Goal: Task Accomplishment & Management: Manage account settings

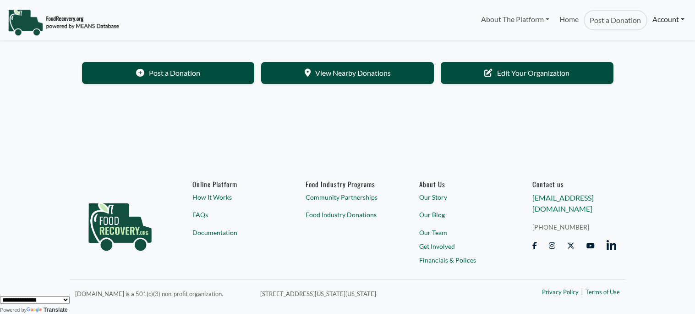
click at [667, 23] on link "Account" at bounding box center [669, 19] width 42 height 18
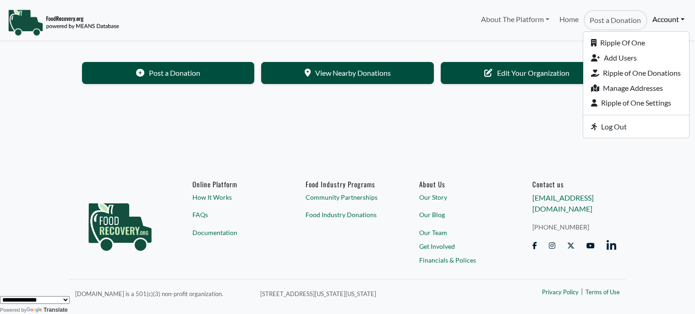
click at [431, 45] on body "About The Platform How It Works FAQs Documentation Home Post a Donation Account…" at bounding box center [347, 157] width 695 height 314
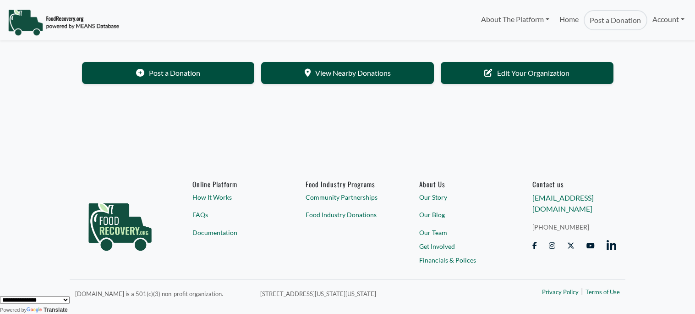
click at [692, 19] on div "About The Platform How It Works FAQs Documentation Home Post a Donation Account…" at bounding box center [347, 20] width 695 height 32
click at [682, 18] on link "Account" at bounding box center [669, 19] width 42 height 18
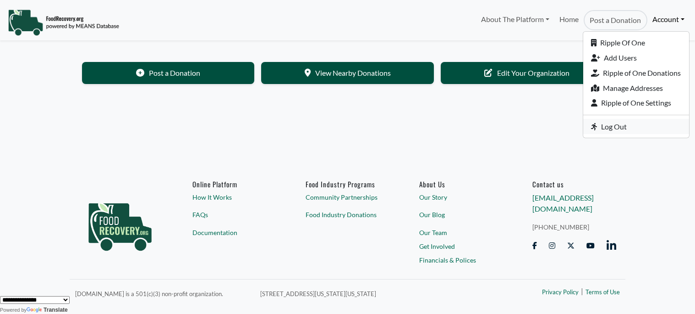
click at [622, 128] on link "Log Out" at bounding box center [637, 126] width 106 height 15
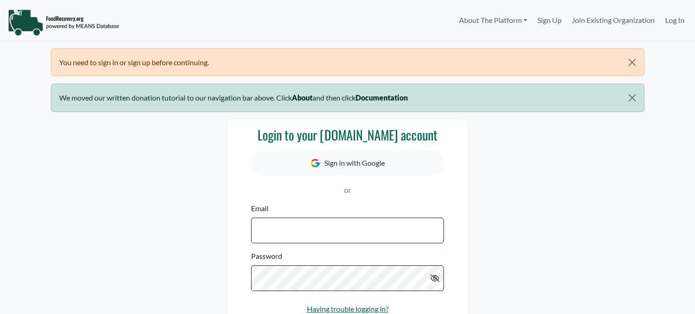
select select "Language Translate Widget"
